Goal: Task Accomplishment & Management: Use online tool/utility

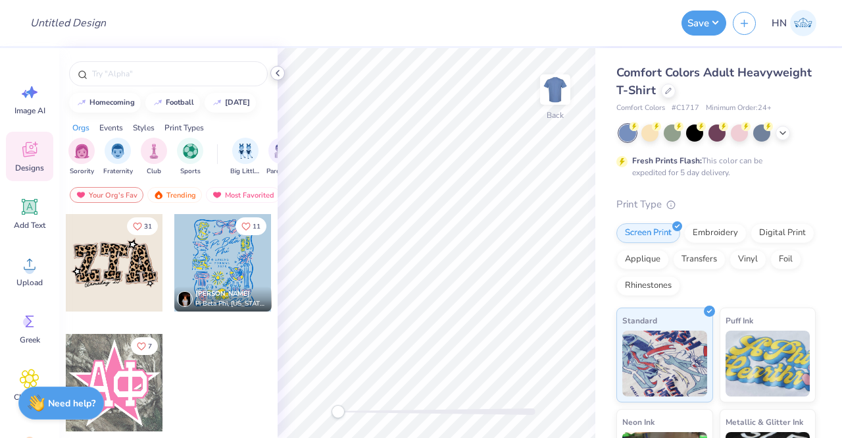
click at [278, 76] on icon at bounding box center [277, 73] width 11 height 11
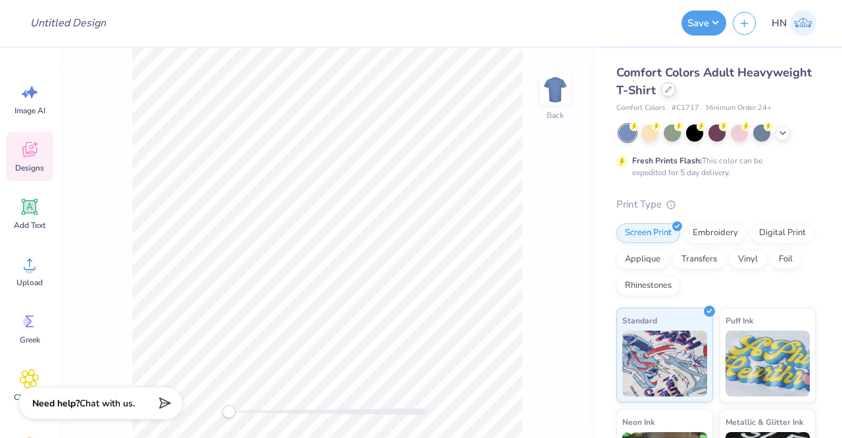
click at [676, 91] on div at bounding box center [668, 89] width 14 height 14
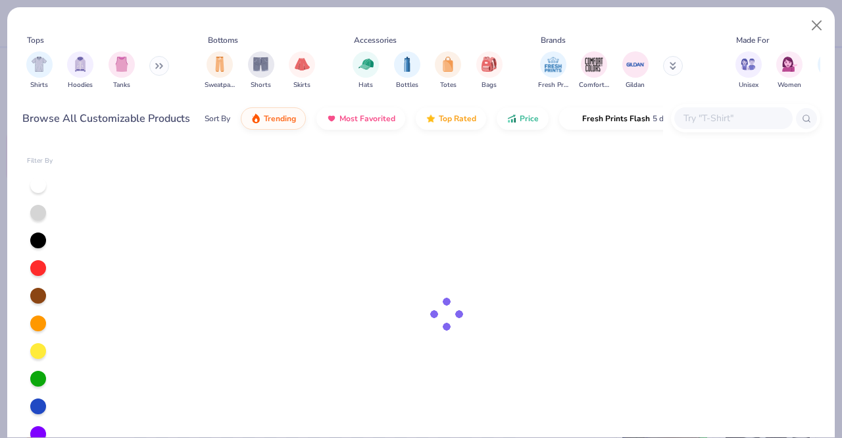
click at [721, 116] on input "text" at bounding box center [732, 118] width 101 height 15
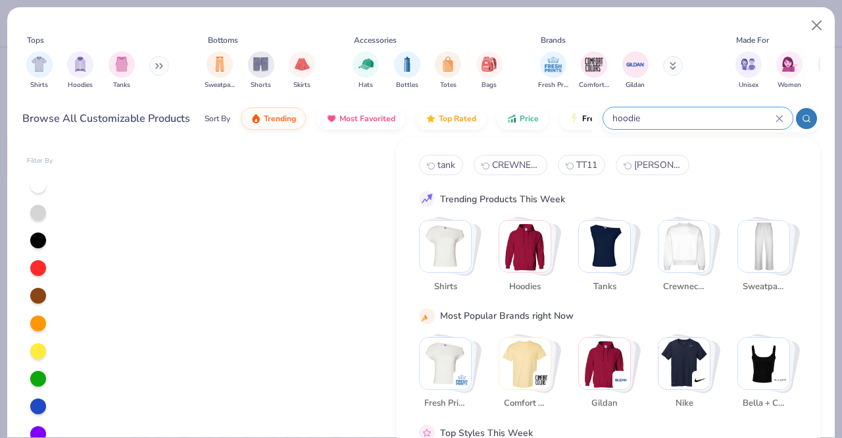
type input "hoodie"
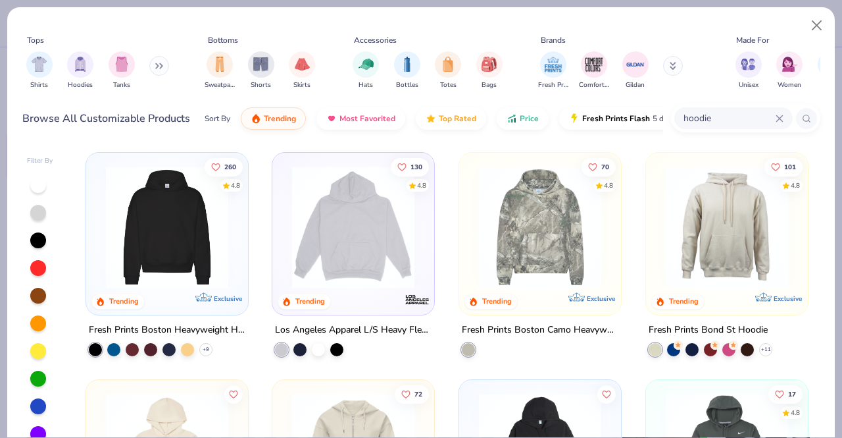
click at [678, 265] on img at bounding box center [727, 227] width 136 height 122
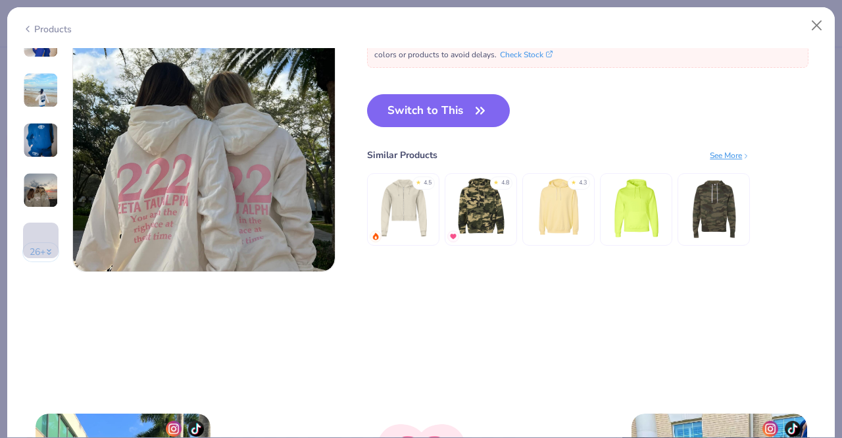
scroll to position [1814, 0]
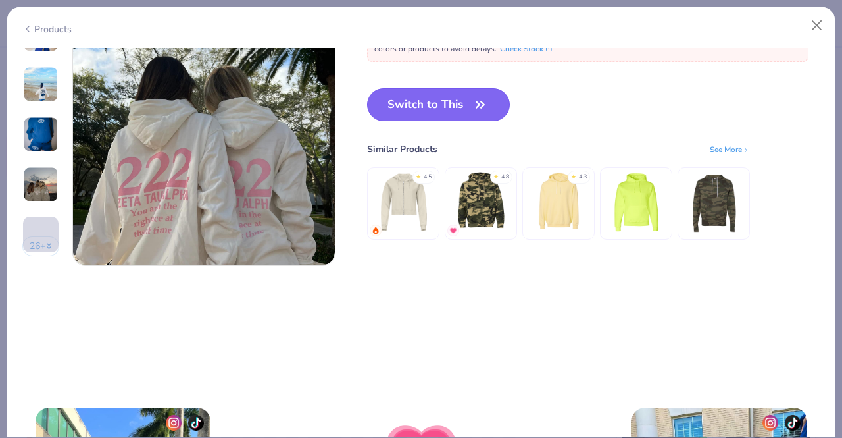
click at [407, 113] on button "Switch to This" at bounding box center [438, 104] width 143 height 33
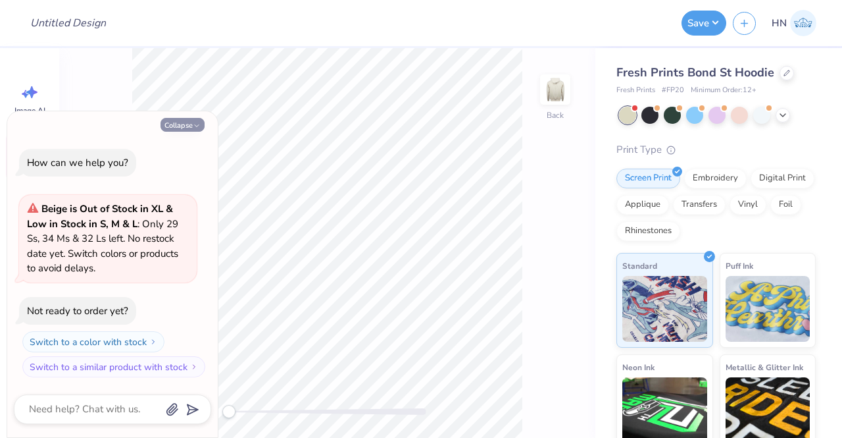
click at [185, 119] on button "Collapse" at bounding box center [183, 125] width 44 height 14
type textarea "x"
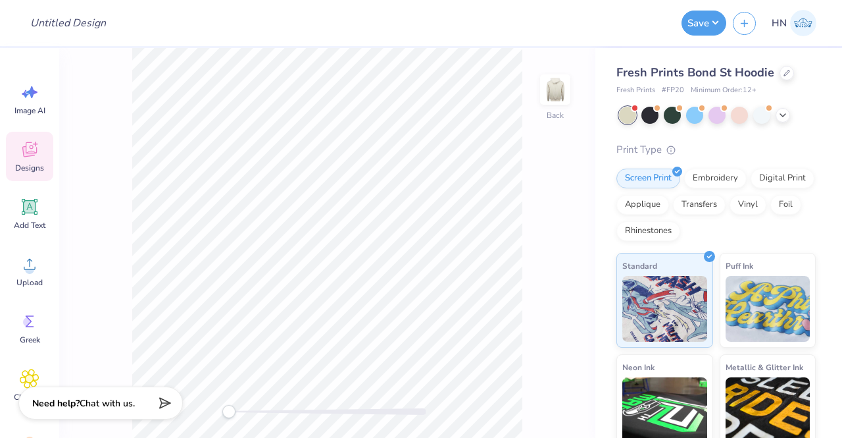
click at [39, 150] on icon at bounding box center [30, 150] width 20 height 20
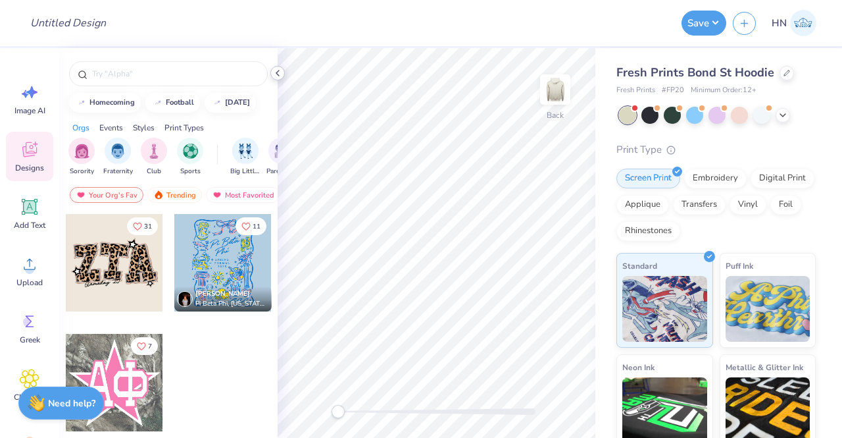
click at [279, 72] on icon at bounding box center [277, 73] width 11 height 11
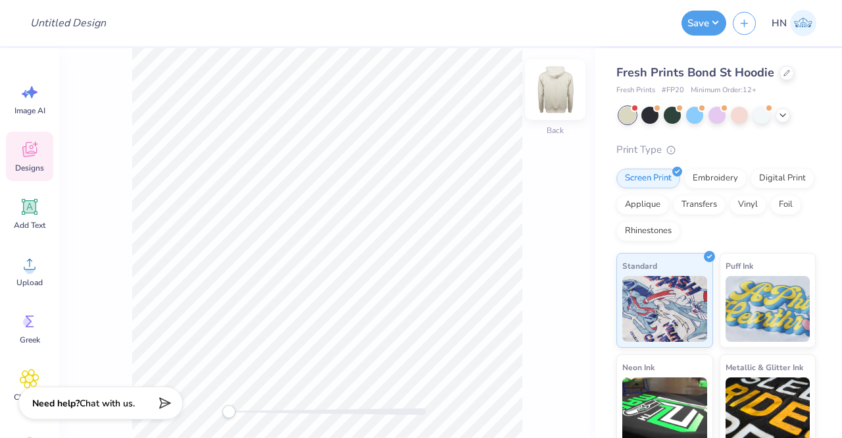
click at [559, 97] on img at bounding box center [555, 89] width 53 height 53
click at [38, 164] on span "Designs" at bounding box center [29, 168] width 29 height 11
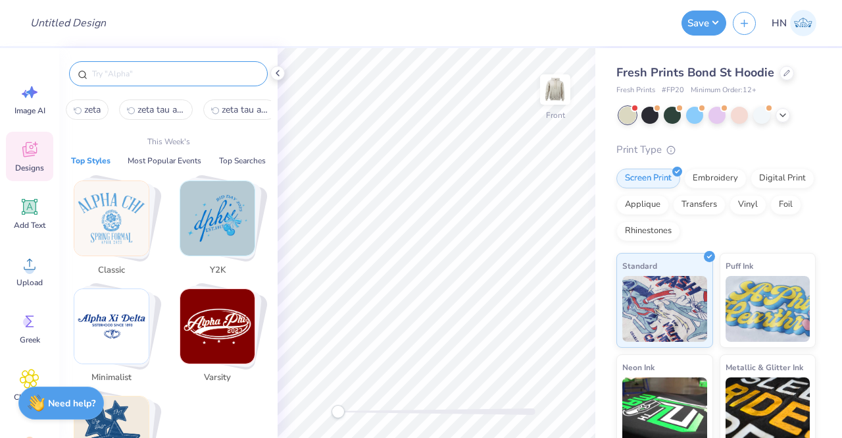
drag, startPoint x: 130, startPoint y: 75, endPoint x: 121, endPoint y: 77, distance: 9.4
click at [130, 74] on input "text" at bounding box center [175, 73] width 168 height 13
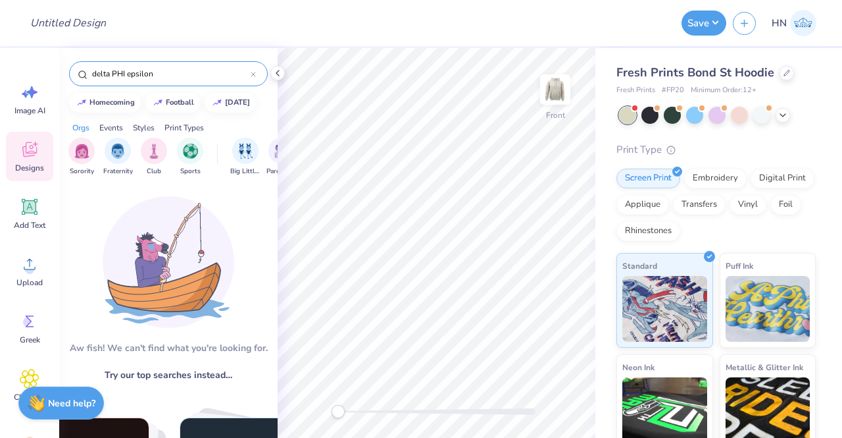
drag, startPoint x: 155, startPoint y: 68, endPoint x: 97, endPoint y: 73, distance: 58.1
click at [97, 73] on input "delta PHI epsilon" at bounding box center [171, 73] width 160 height 13
type input "d"
drag, startPoint x: 143, startPoint y: 79, endPoint x: 112, endPoint y: 76, distance: 31.8
click at [112, 76] on div "Delta phi epsilon" at bounding box center [168, 73] width 199 height 25
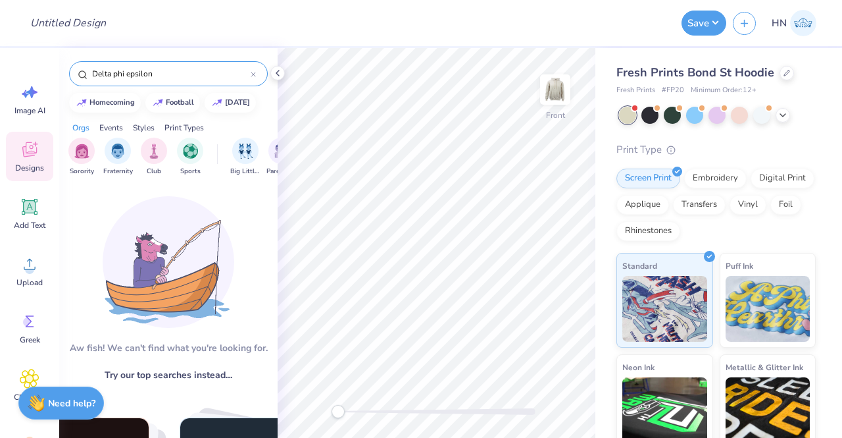
drag, startPoint x: 112, startPoint y: 76, endPoint x: 165, endPoint y: 74, distance: 52.7
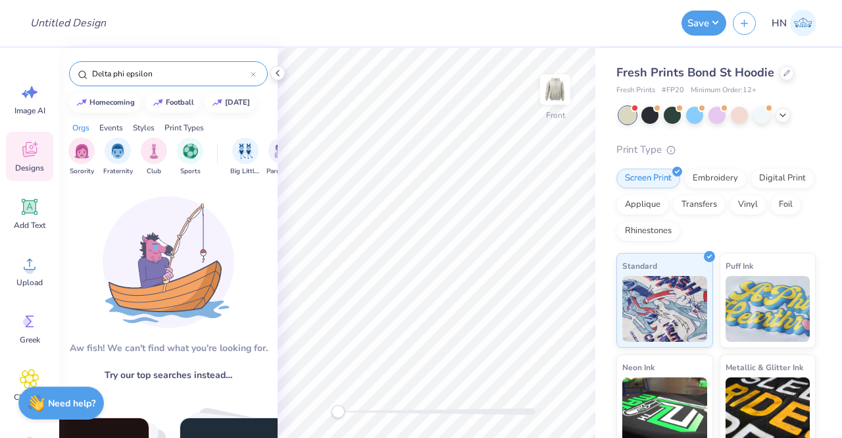
click at [165, 74] on input "Delta phi epsilon" at bounding box center [171, 73] width 160 height 13
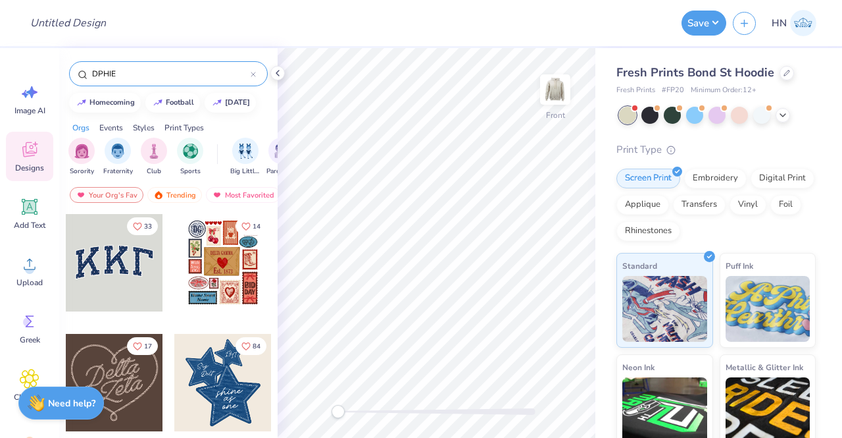
type input "DPHIE"
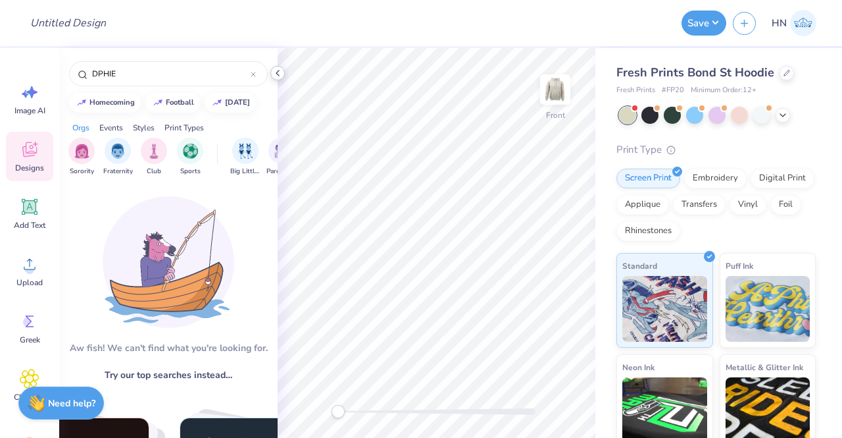
click at [276, 70] on icon at bounding box center [277, 73] width 11 height 11
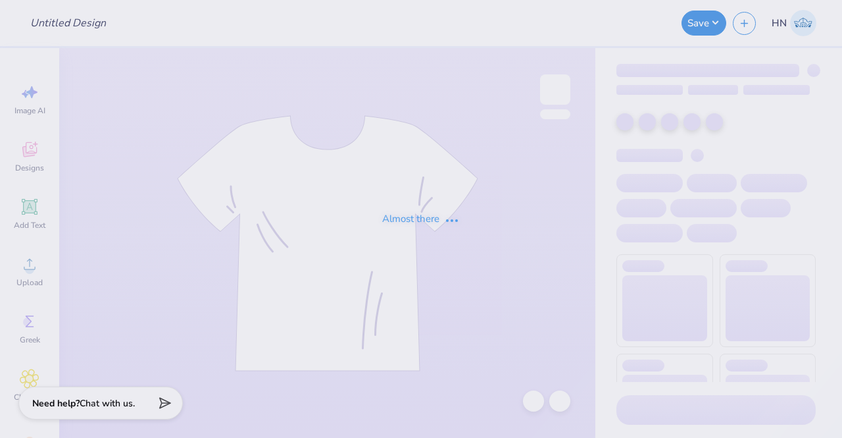
type input "DPHIE New Sets!"
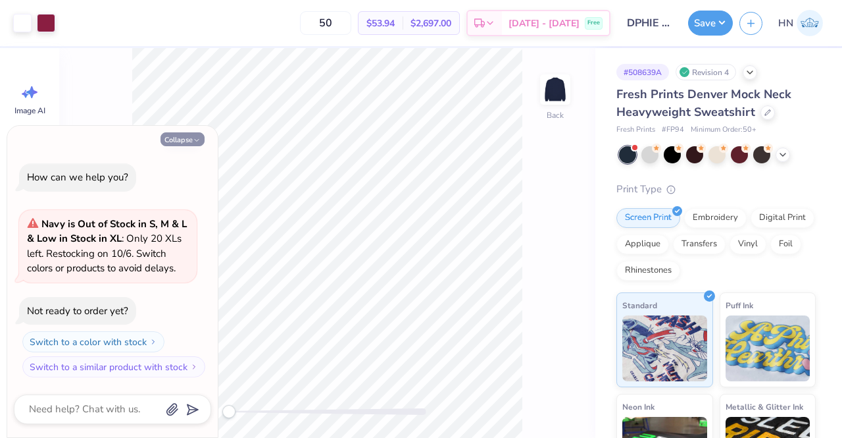
click at [199, 145] on button "Collapse" at bounding box center [183, 139] width 44 height 14
type textarea "x"
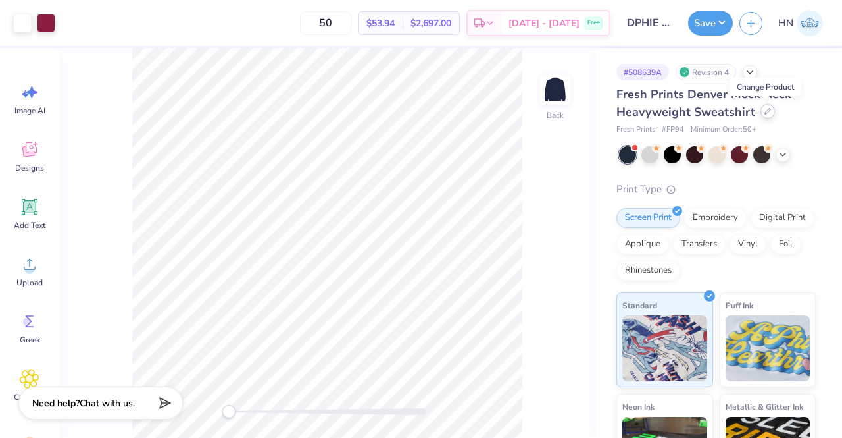
click at [765, 109] on icon at bounding box center [768, 111] width 7 height 7
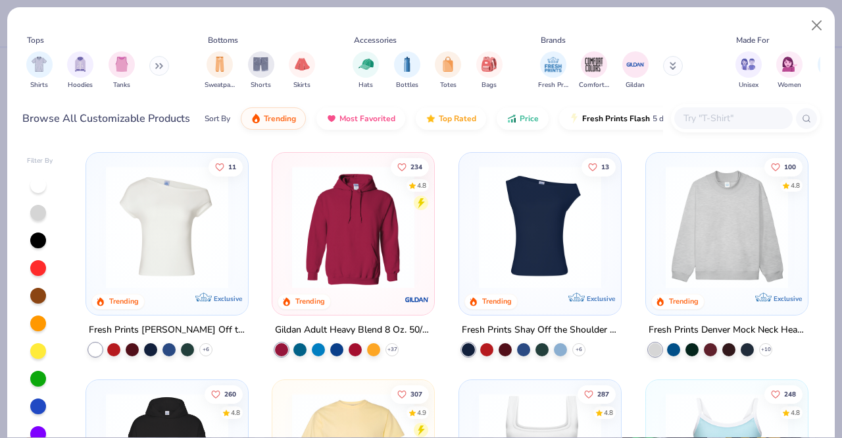
click at [732, 109] on div at bounding box center [733, 118] width 118 height 22
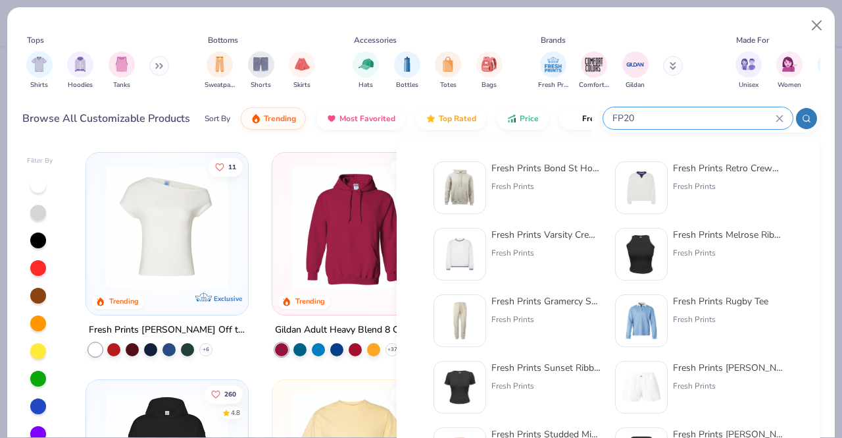
type input "FP20"
click at [482, 189] on div at bounding box center [460, 187] width 53 height 53
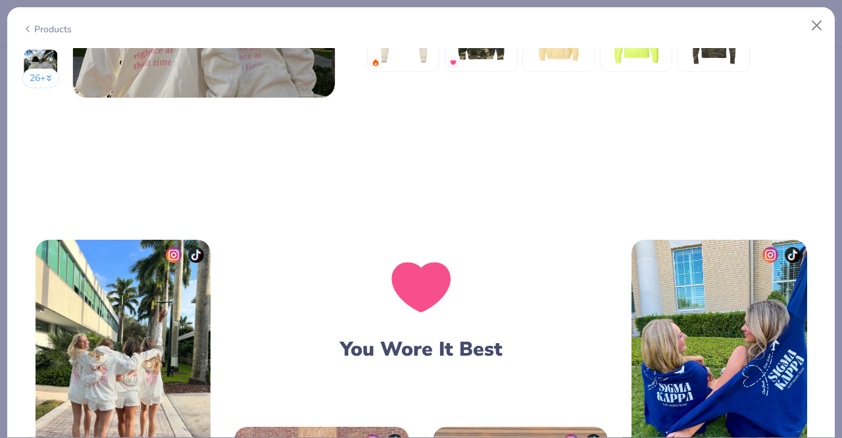
scroll to position [1475, 0]
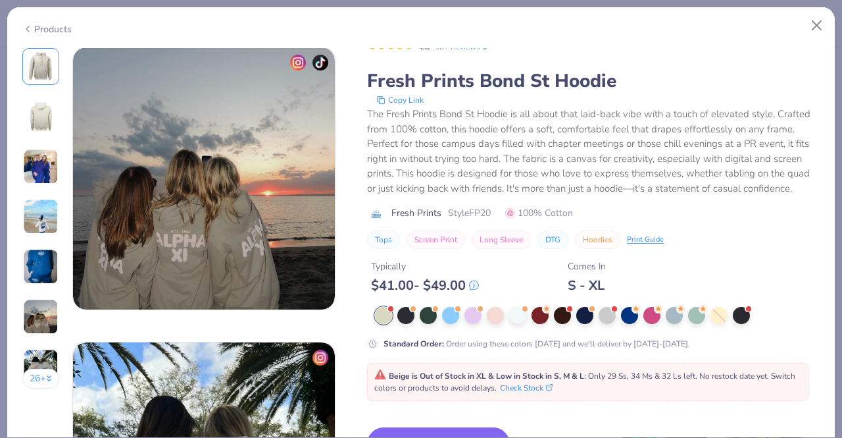
click at [823, 207] on div "26 + 101 AU Alpha Phi, Appalachian State University ST Sigma Kappa, Virginia Te…" at bounding box center [421, 243] width 828 height 390
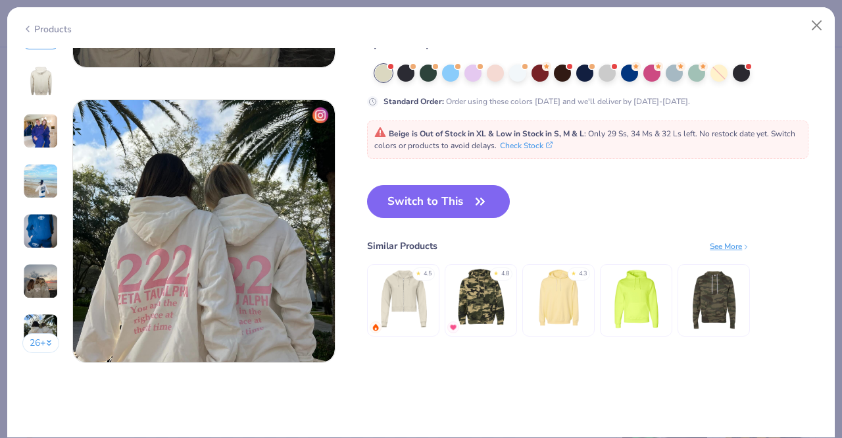
scroll to position [1757, 0]
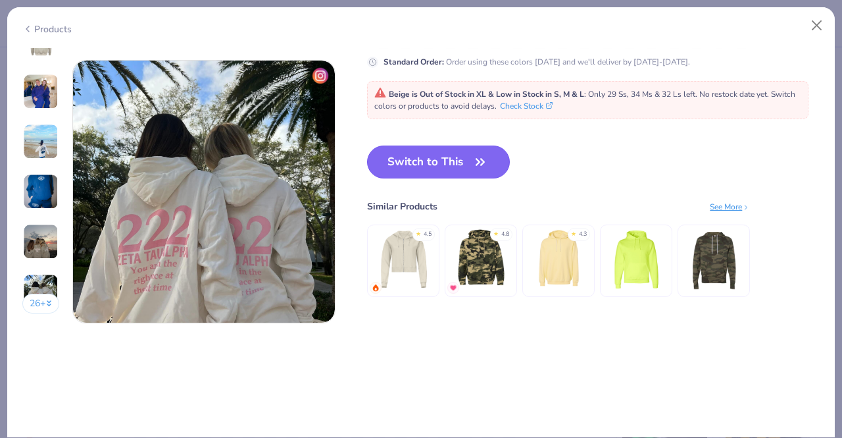
click at [455, 171] on button "Switch to This" at bounding box center [438, 161] width 143 height 33
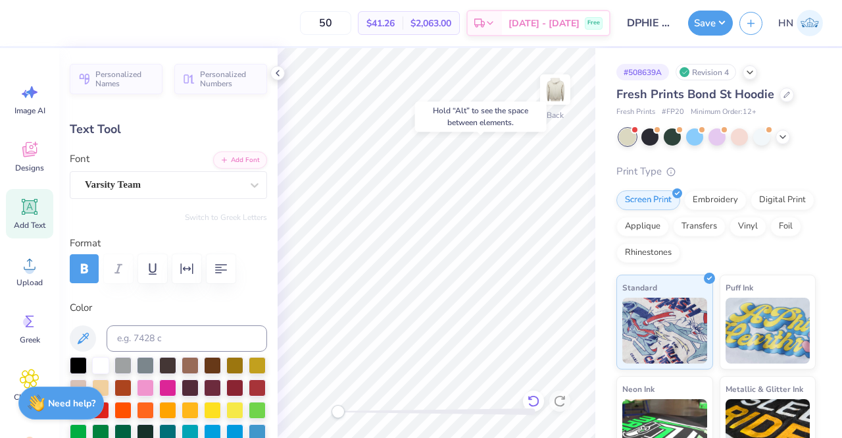
click at [538, 403] on icon at bounding box center [533, 401] width 11 height 12
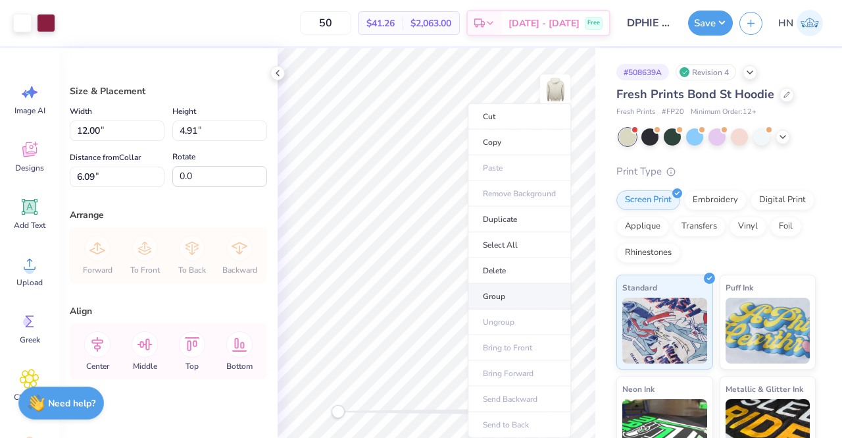
click at [507, 292] on li "Group" at bounding box center [519, 297] width 103 height 26
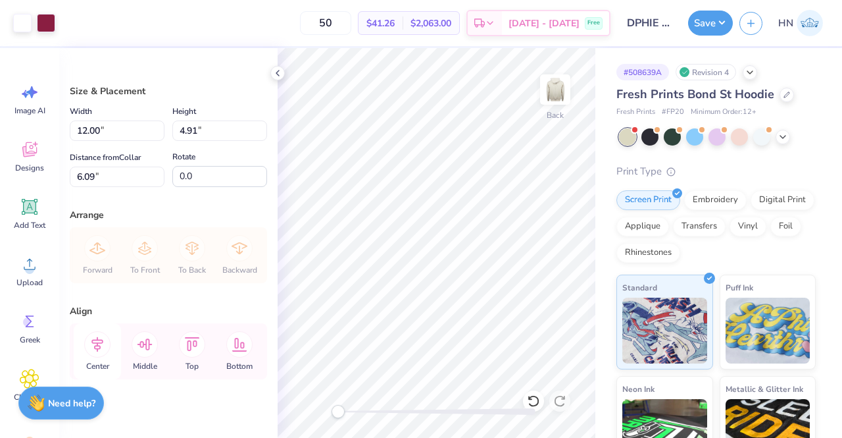
click at [106, 351] on icon at bounding box center [97, 344] width 26 height 26
click at [102, 339] on icon at bounding box center [97, 344] width 12 height 15
click at [279, 72] on icon at bounding box center [277, 73] width 11 height 11
